Goal: Task Accomplishment & Management: Use online tool/utility

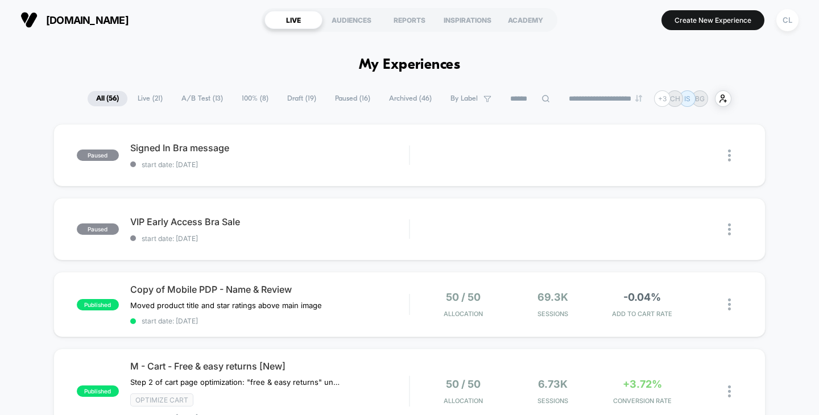
click at [238, 100] on span "100% ( 8 )" at bounding box center [255, 98] width 44 height 15
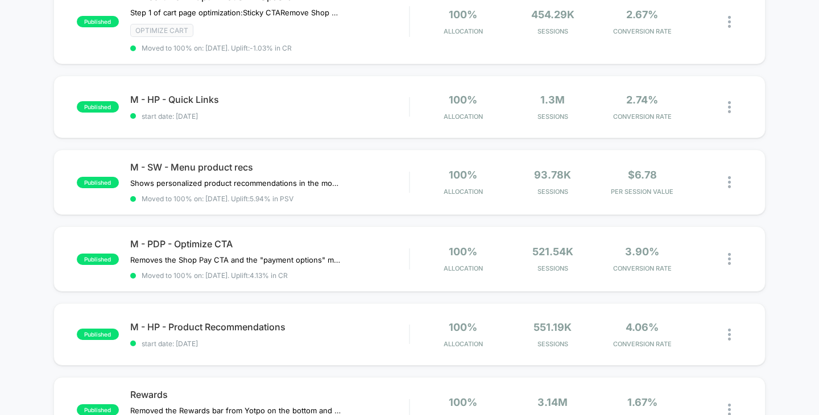
scroll to position [298, 0]
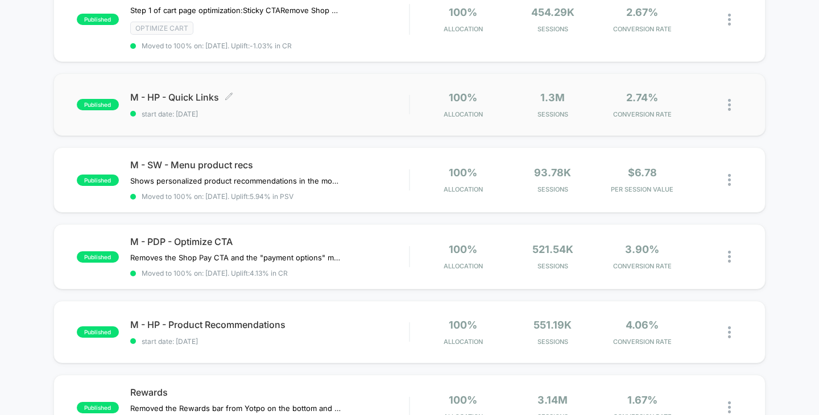
click at [242, 105] on div "M - HP - Quick Links Click to edit experience details Click to edit experience …" at bounding box center [269, 105] width 279 height 27
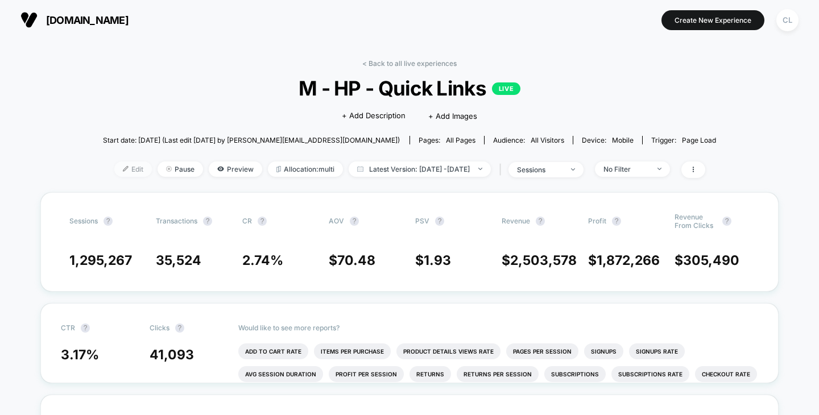
click at [120, 166] on span "Edit" at bounding box center [133, 169] width 38 height 15
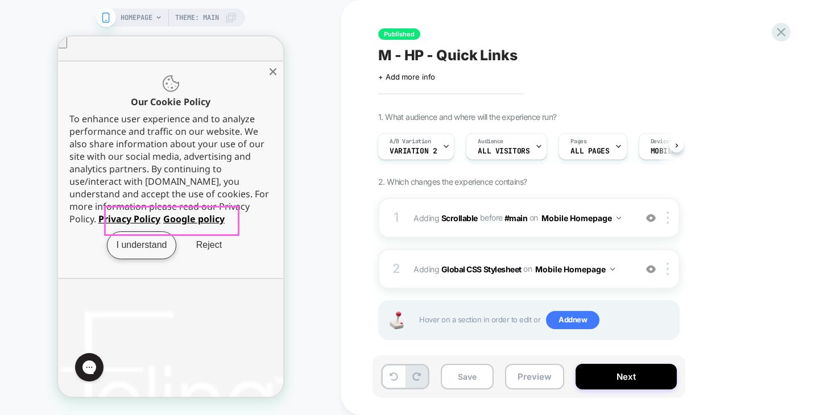
click at [152, 234] on span "I understand" at bounding box center [142, 245] width 62 height 23
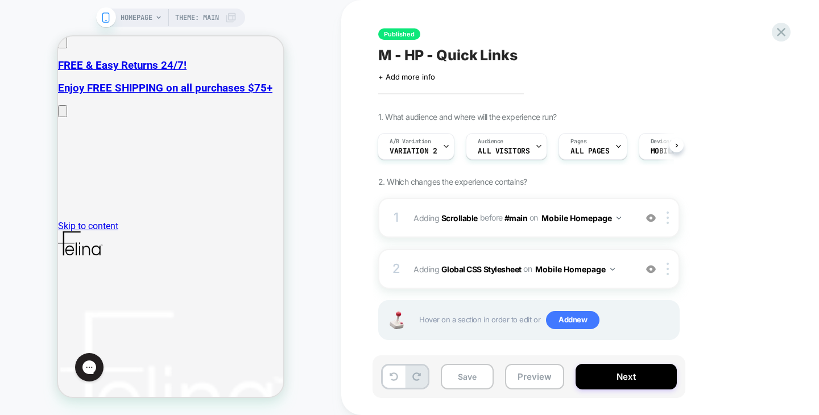
click at [724, 259] on div "1. What audience and where will the experience run? A/B Variation Variation 2 A…" at bounding box center [585, 240] width 415 height 257
